Goal: Task Accomplishment & Management: Manage account settings

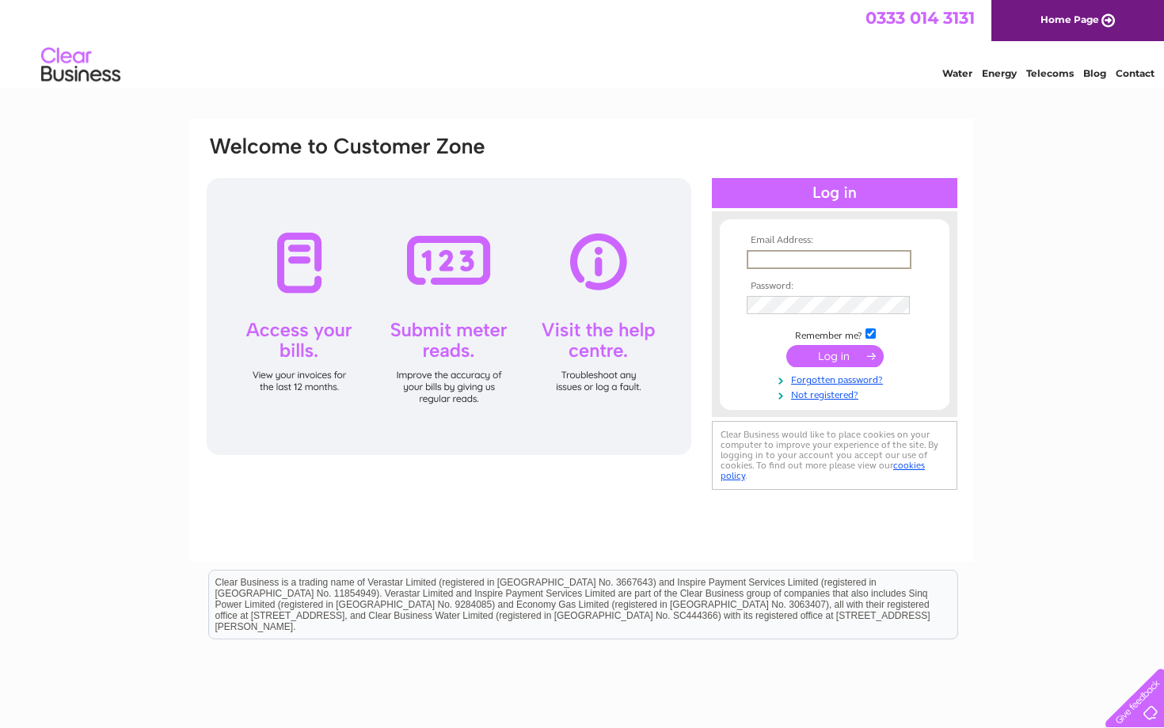
type input "[EMAIL_ADDRESS][DOMAIN_NAME]"
click at [835, 355] on input "submit" at bounding box center [834, 356] width 97 height 22
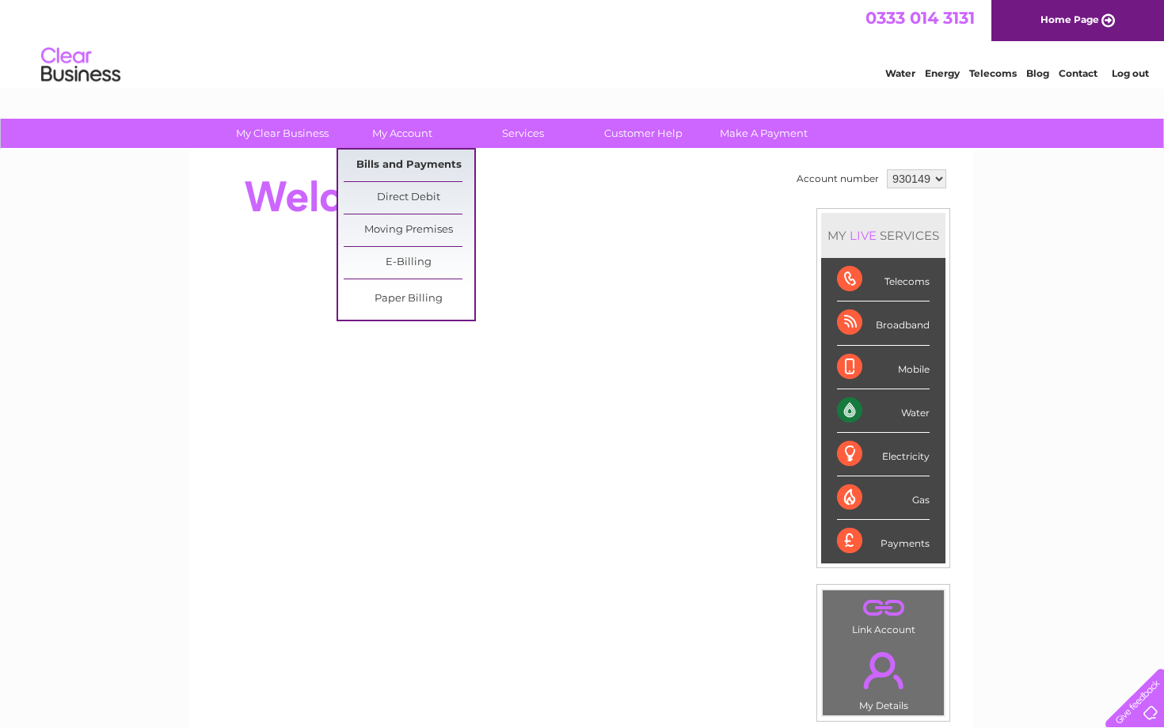
click at [392, 165] on link "Bills and Payments" at bounding box center [409, 166] width 131 height 32
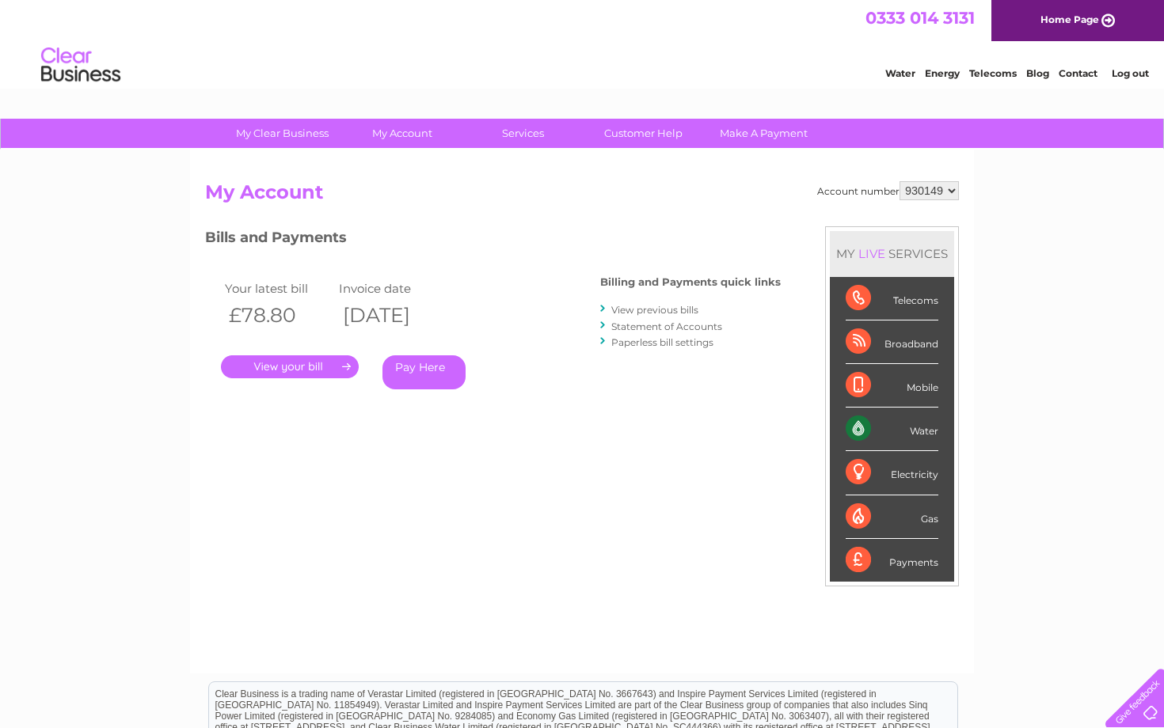
click at [324, 365] on link "." at bounding box center [290, 367] width 138 height 23
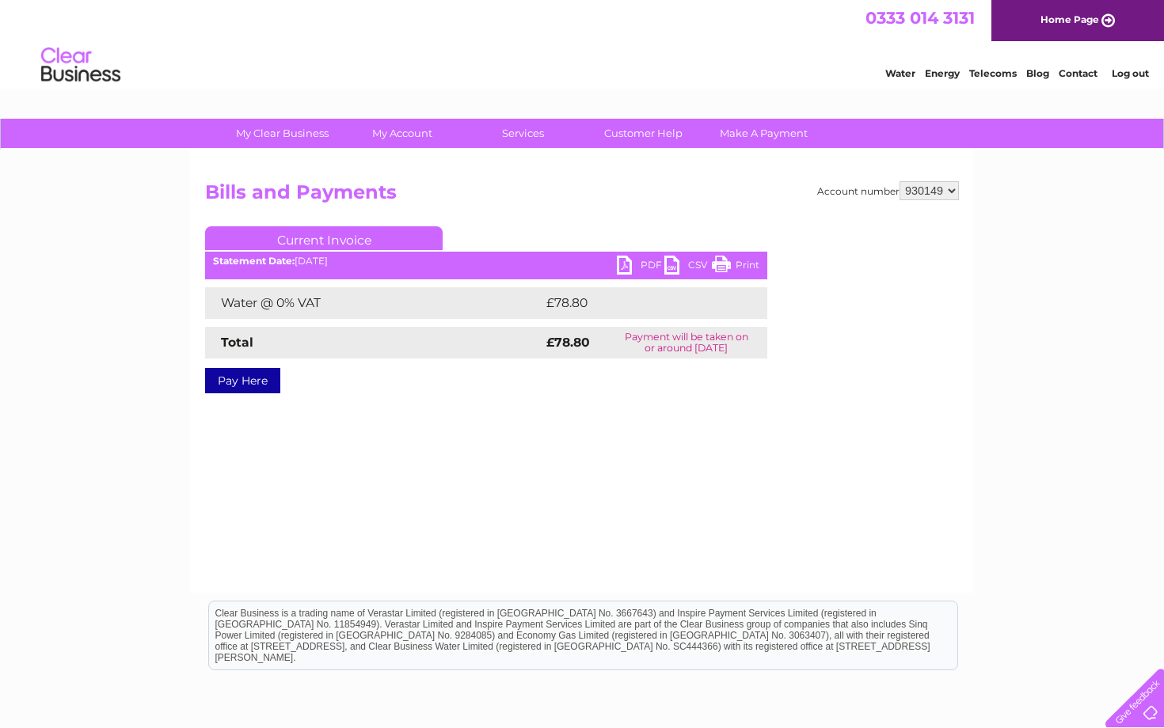
click at [622, 268] on link "PDF" at bounding box center [641, 267] width 48 height 23
